Goal: Task Accomplishment & Management: Use online tool/utility

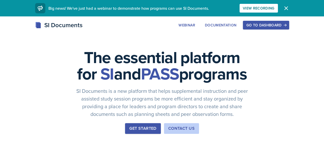
click at [285, 25] on div "Go to Dashboard" at bounding box center [265, 25] width 39 height 4
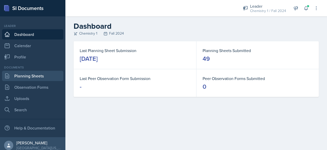
click at [35, 73] on link "Planning Sheets" at bounding box center [32, 76] width 61 height 10
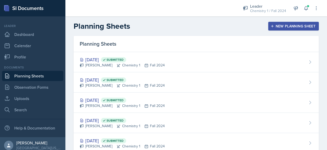
click at [278, 25] on div "New Planning Sheet" at bounding box center [294, 26] width 44 height 4
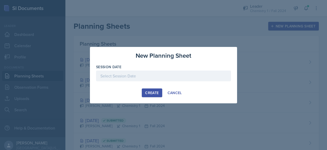
click at [127, 78] on div at bounding box center [163, 75] width 135 height 11
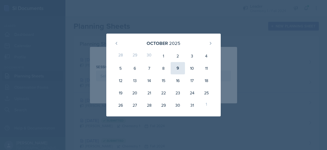
click at [181, 66] on div "9" at bounding box center [178, 68] width 14 height 12
type input "[DATE]"
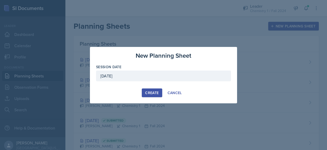
click at [149, 92] on div "Create" at bounding box center [152, 93] width 14 height 4
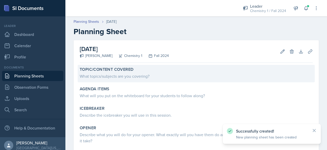
click at [125, 77] on div "What topics/subjects are you covering?" at bounding box center [196, 76] width 233 height 6
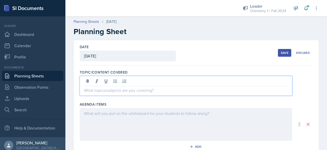
click at [125, 78] on div at bounding box center [186, 86] width 213 height 20
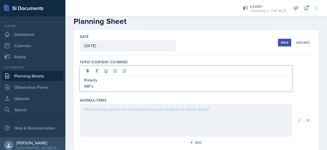
click at [120, 124] on div at bounding box center [186, 120] width 213 height 33
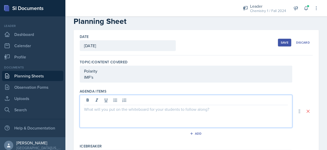
scroll to position [19, 0]
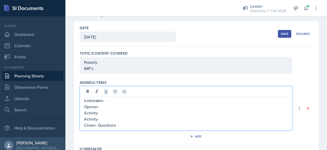
click at [114, 99] on p "Icebreaker-" at bounding box center [186, 100] width 204 height 6
click at [112, 105] on p "Opener-" at bounding box center [186, 106] width 204 height 6
click at [108, 111] on p "Activity-" at bounding box center [186, 112] width 204 height 6
click at [116, 122] on p "Closer- Questions" at bounding box center [186, 125] width 204 height 6
click at [112, 120] on p "Activity-" at bounding box center [186, 119] width 204 height 6
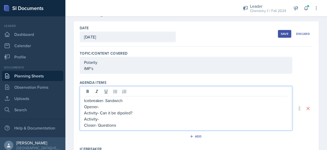
click at [108, 103] on p "Opener-" at bounding box center [186, 106] width 204 height 6
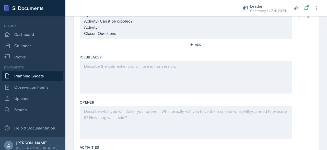
click at [128, 80] on div at bounding box center [186, 77] width 213 height 33
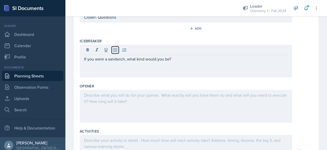
click at [115, 51] on icon at bounding box center [115, 49] width 5 height 5
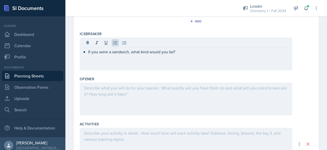
click at [134, 101] on div at bounding box center [186, 98] width 213 height 33
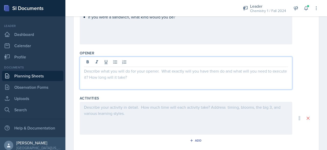
scroll to position [153, 0]
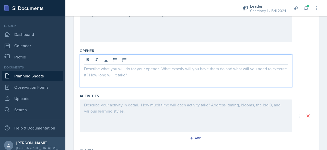
click at [131, 123] on div at bounding box center [186, 115] width 213 height 33
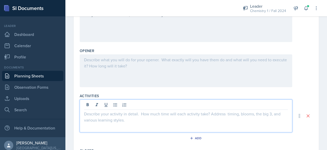
scroll to position [162, 0]
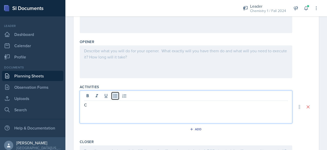
click at [113, 96] on icon at bounding box center [115, 95] width 5 height 5
click at [123, 102] on p "Can it be dipoled?" at bounding box center [188, 105] width 200 height 6
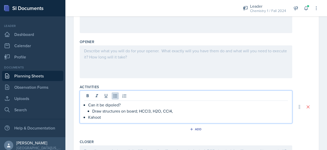
drag, startPoint x: 88, startPoint y: 103, endPoint x: 177, endPoint y: 111, distance: 89.1
click at [177, 111] on li "Can it be dipoled? Draw structures on board; HCCl3, H2O, CCl4," at bounding box center [188, 108] width 200 height 12
copy li "Can it be dipoled? Draw structures on board; HCCl3, H2O, CCl4,"
click at [157, 60] on div at bounding box center [186, 61] width 213 height 33
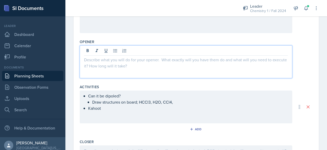
scroll to position [171, 0]
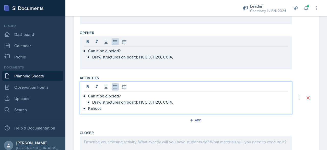
drag, startPoint x: 87, startPoint y: 88, endPoint x: 183, endPoint y: 100, distance: 96.4
click at [183, 100] on div "Can it be dipoled? Draw structures on board; HCCl3, H2O, CCl4, Kahoot" at bounding box center [186, 102] width 204 height 18
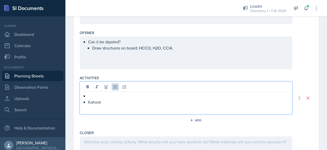
click at [152, 93] on p at bounding box center [188, 96] width 200 height 6
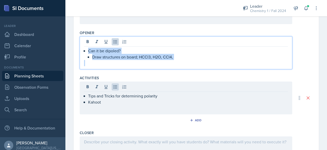
drag, startPoint x: 89, startPoint y: 42, endPoint x: 169, endPoint y: 60, distance: 82.4
click at [169, 60] on div "Can it be dipoled? Draw structures on board; HCCl3, H2O, CCl4," at bounding box center [186, 57] width 204 height 18
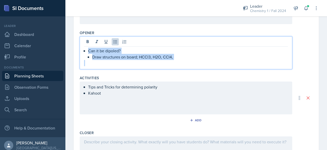
copy li "Can it be dipoled? Draw structures on board; HCCl3, H2O, CCl4,"
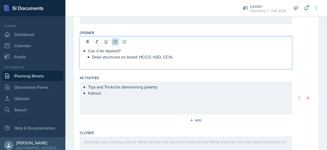
click at [85, 86] on div "Tips and Tricks for determining polarity Kahoot" at bounding box center [186, 97] width 213 height 33
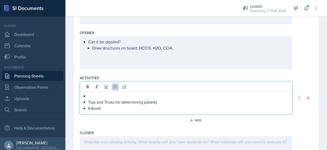
click at [90, 96] on p at bounding box center [188, 96] width 200 height 6
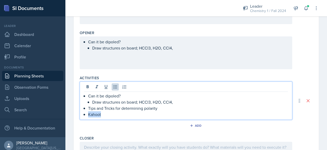
drag, startPoint x: 84, startPoint y: 113, endPoint x: 105, endPoint y: 114, distance: 21.0
click at [105, 114] on li "Kahoot" at bounding box center [188, 114] width 200 height 6
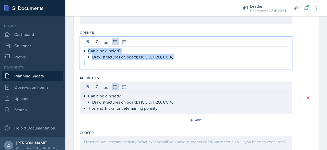
drag, startPoint x: 98, startPoint y: 45, endPoint x: 183, endPoint y: 64, distance: 86.8
click at [183, 64] on div "Can it be dipoled? Draw structures on board; HCCl3, H2O, CCl4," at bounding box center [186, 57] width 204 height 18
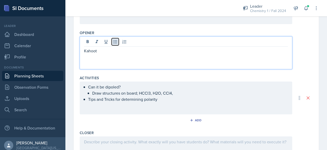
click at [115, 43] on icon at bounding box center [115, 41] width 5 height 5
click at [167, 97] on ul "Can it be dipoled? Draw structures on board; HCCl3, H2O, CCl4, Tips and Tricks …" at bounding box center [188, 93] width 200 height 18
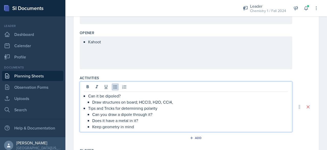
click at [168, 111] on p "Can you draw a dipole through it?" at bounding box center [190, 114] width 196 height 6
click at [162, 106] on p "Tips and Tricks for determining polarity" at bounding box center [188, 108] width 200 height 6
click at [175, 100] on p "Draw structures on board; HCCl3, H2O, CCl4," at bounding box center [190, 102] width 196 height 6
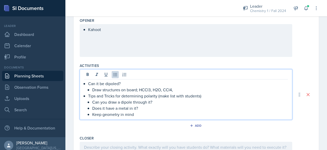
scroll to position [181, 0]
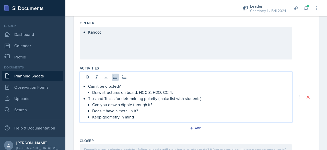
click at [143, 118] on p "Keep geometry in mind" at bounding box center [190, 117] width 196 height 6
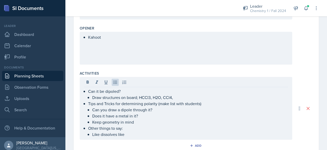
scroll to position [223, 0]
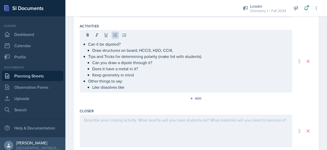
click at [130, 89] on div "Can it be dipoled? Draw structures on board; HCCl3, H2O, CCl4, Tips and Tricks …" at bounding box center [186, 61] width 213 height 63
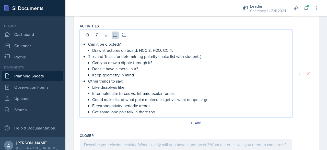
click at [140, 75] on p "Keep geometry in mind" at bounding box center [190, 75] width 196 height 6
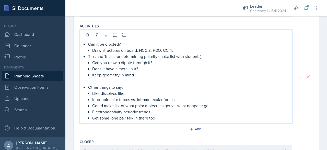
click at [189, 50] on p "Draw structures on board; HCCl3, H2O, CCl4," at bounding box center [190, 50] width 196 height 6
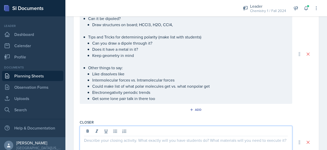
click at [141, 137] on p at bounding box center [186, 140] width 204 height 6
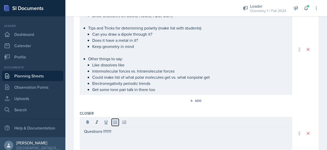
click at [113, 122] on icon at bounding box center [115, 121] width 5 height 5
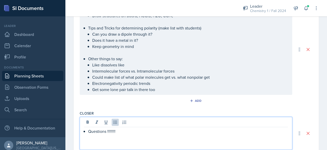
click at [169, 93] on div "Can it be dipoled? Draw structures on board; HCCl3, H2O, CCl4, Tips and Tricks …" at bounding box center [186, 49] width 213 height 91
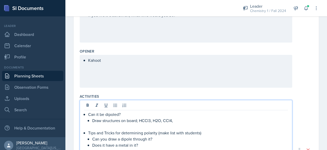
scroll to position [153, 0]
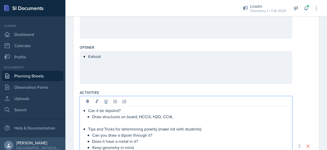
click at [105, 64] on div "Kahoot" at bounding box center [186, 67] width 213 height 33
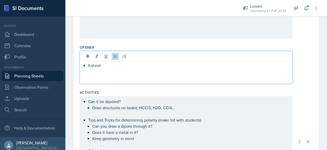
scroll to position [165, 0]
